Goal: Navigation & Orientation: Find specific page/section

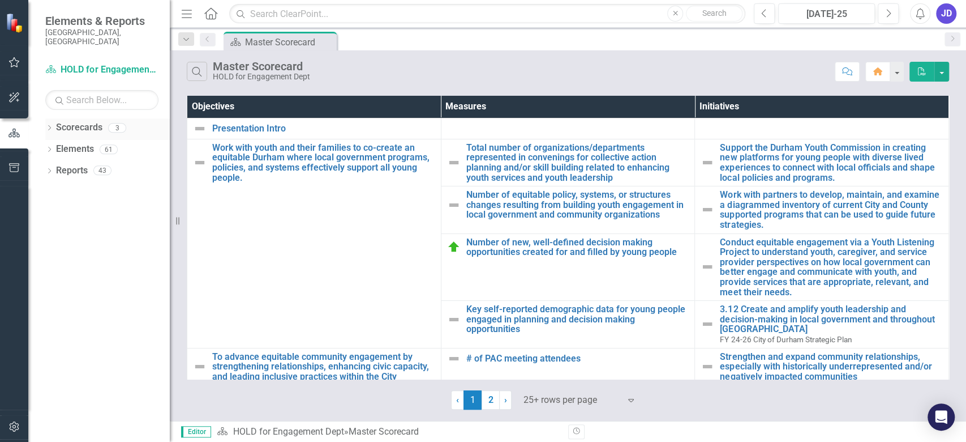
click at [50, 125] on icon at bounding box center [49, 127] width 3 height 5
click at [57, 145] on icon "Dropdown" at bounding box center [55, 148] width 8 height 7
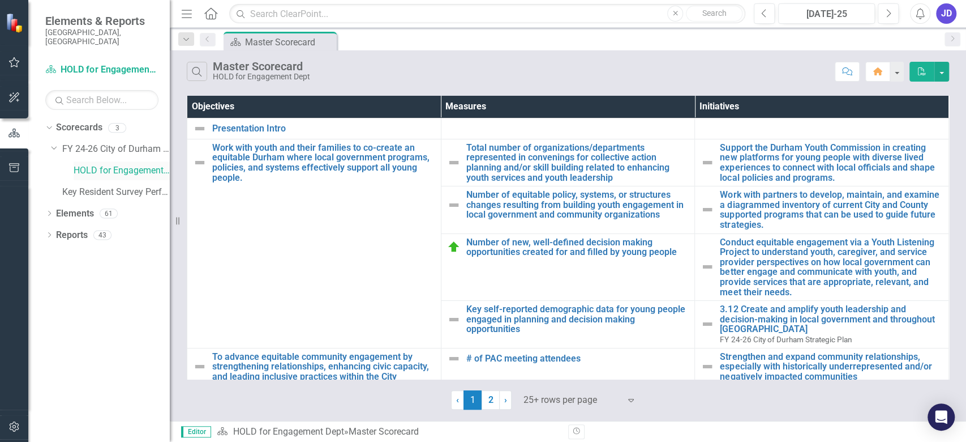
click at [104, 164] on link "HOLD for Engagement Dept" at bounding box center [122, 170] width 96 height 13
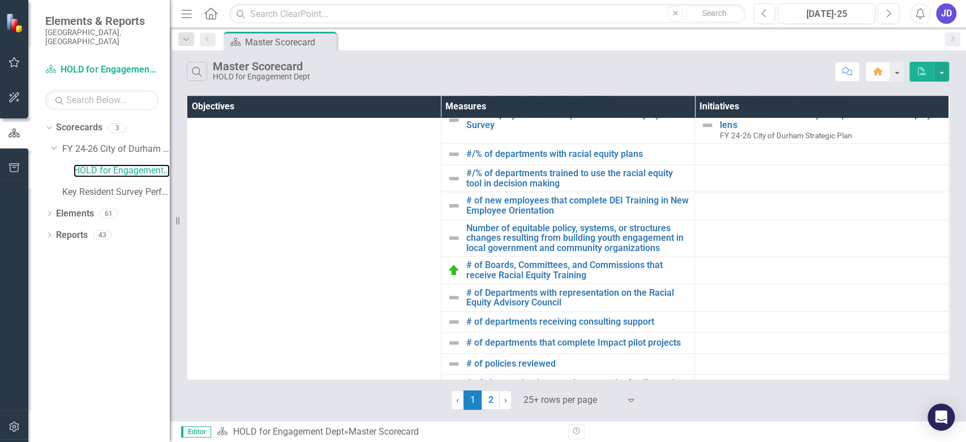
scroll to position [682, 0]
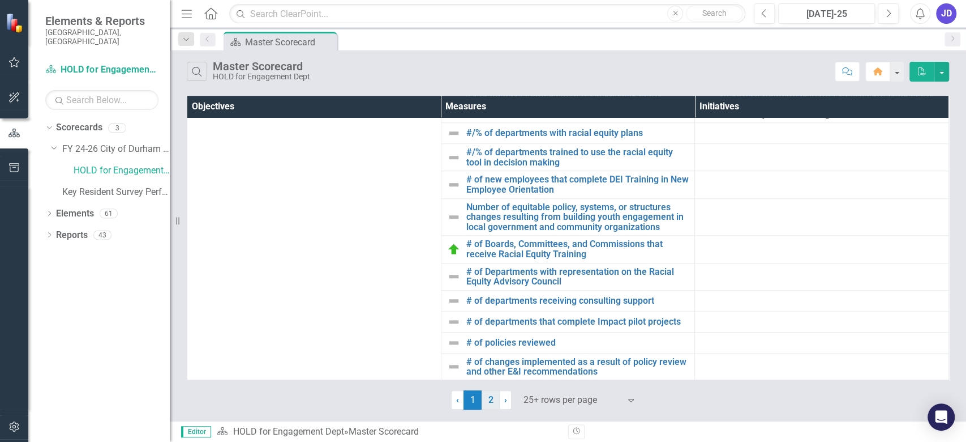
click at [487, 398] on link "2" at bounding box center [491, 399] width 18 height 19
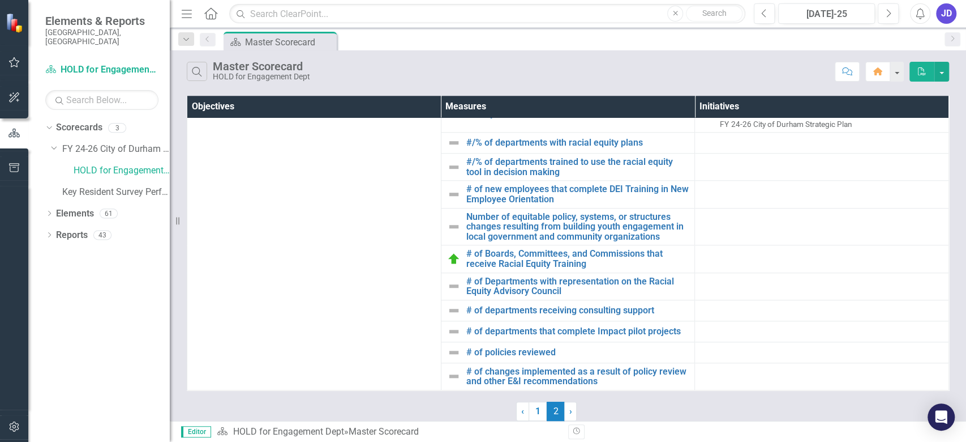
scroll to position [0, 0]
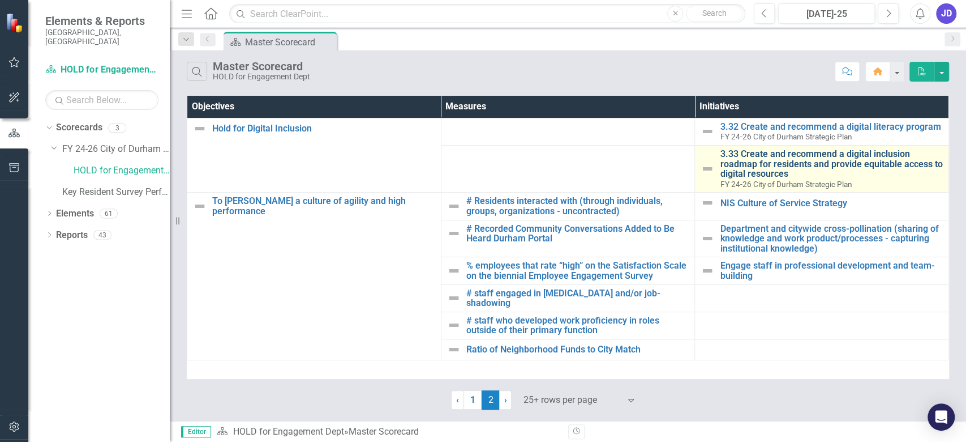
click at [741, 168] on link "3.33 Create and recommend a digital inclusion roadmap for residents and provide…" at bounding box center [831, 164] width 223 height 30
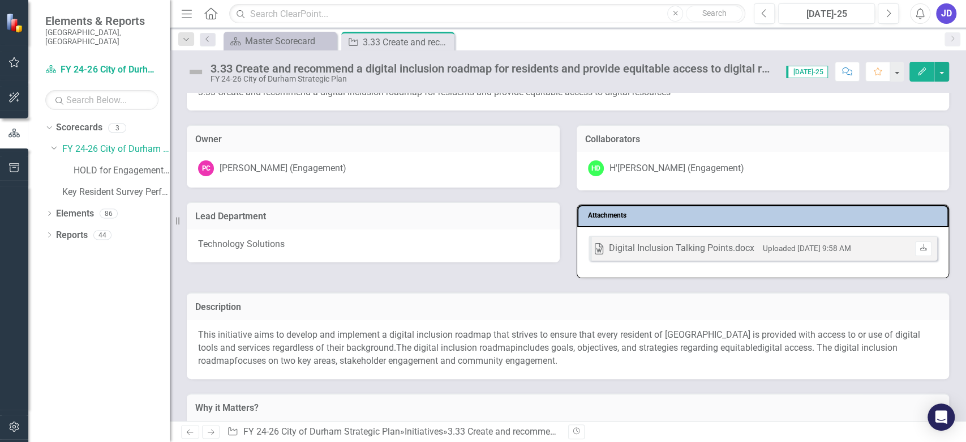
scroll to position [35, 0]
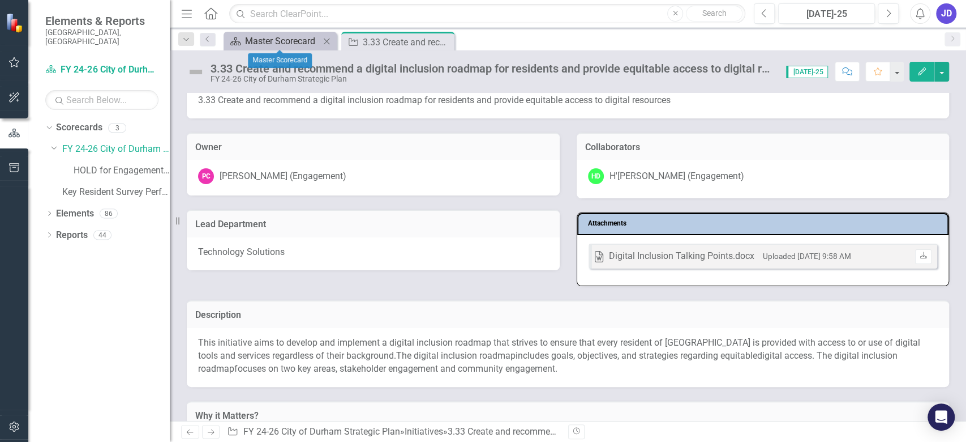
click at [275, 41] on div "Master Scorecard" at bounding box center [282, 41] width 75 height 14
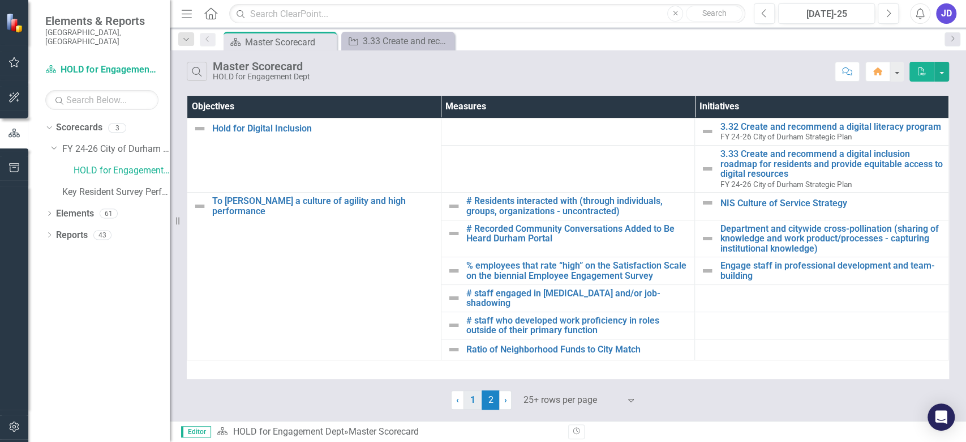
click at [471, 401] on link "1" at bounding box center [473, 399] width 18 height 19
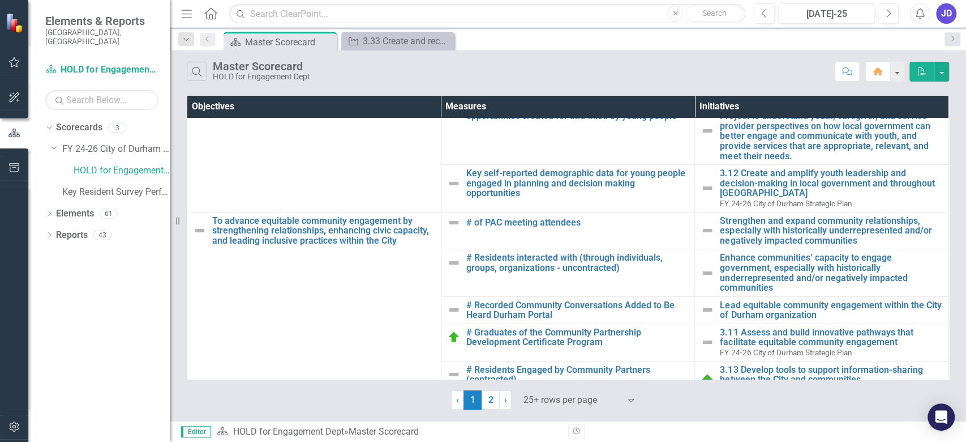
scroll to position [125, 0]
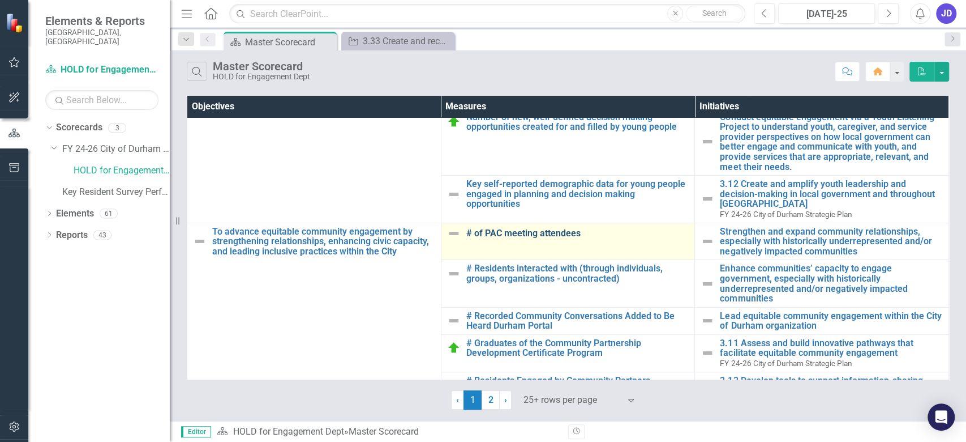
click at [530, 233] on link "# of PAC meeting attendees" at bounding box center [578, 233] width 223 height 10
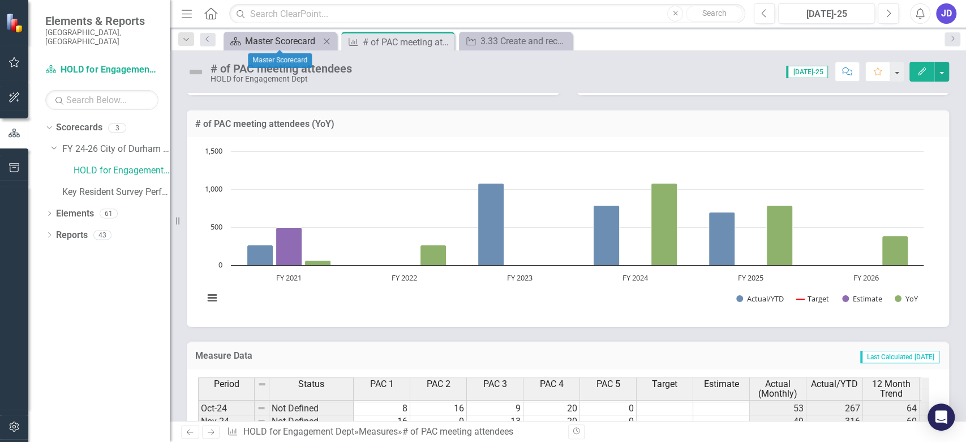
click at [301, 38] on div "Master Scorecard" at bounding box center [282, 41] width 75 height 14
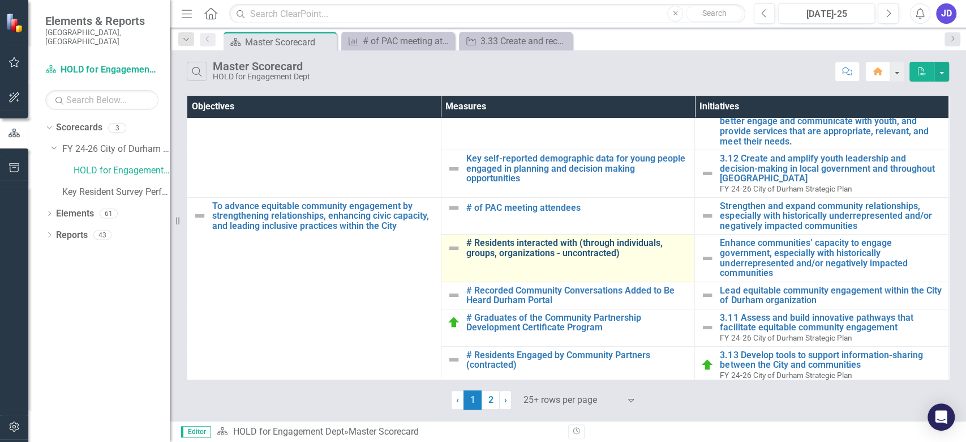
click at [521, 245] on link "# Residents interacted with (through individuals, groups, organizations - uncon…" at bounding box center [578, 248] width 223 height 20
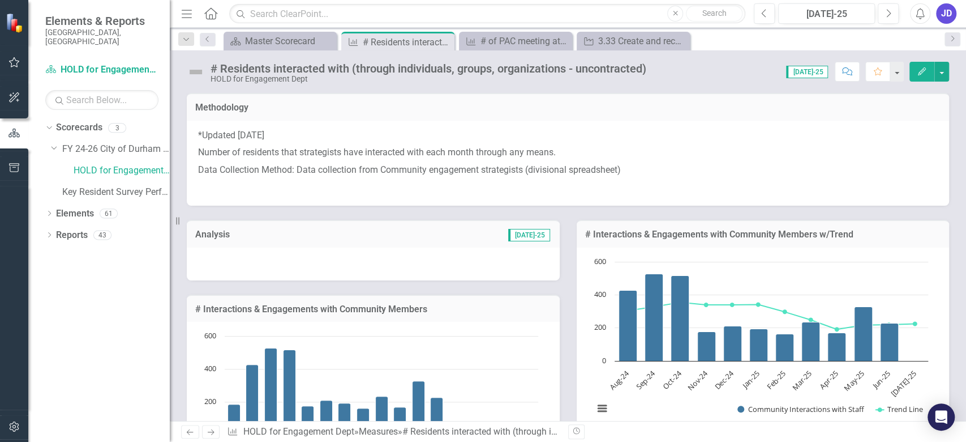
click at [398, 233] on td "[DATE]-25" at bounding box center [453, 235] width 198 height 15
click at [292, 42] on div "Master Scorecard" at bounding box center [282, 41] width 75 height 14
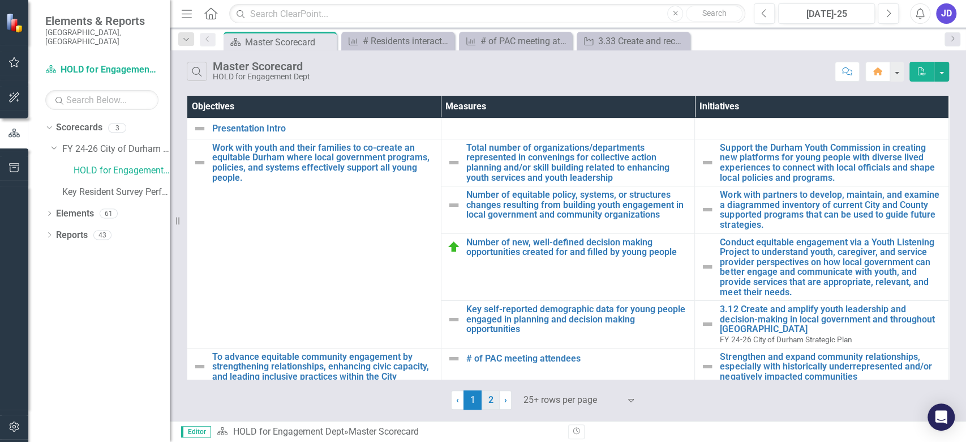
click at [493, 396] on link "2" at bounding box center [491, 399] width 18 height 19
